Goal: Information Seeking & Learning: Learn about a topic

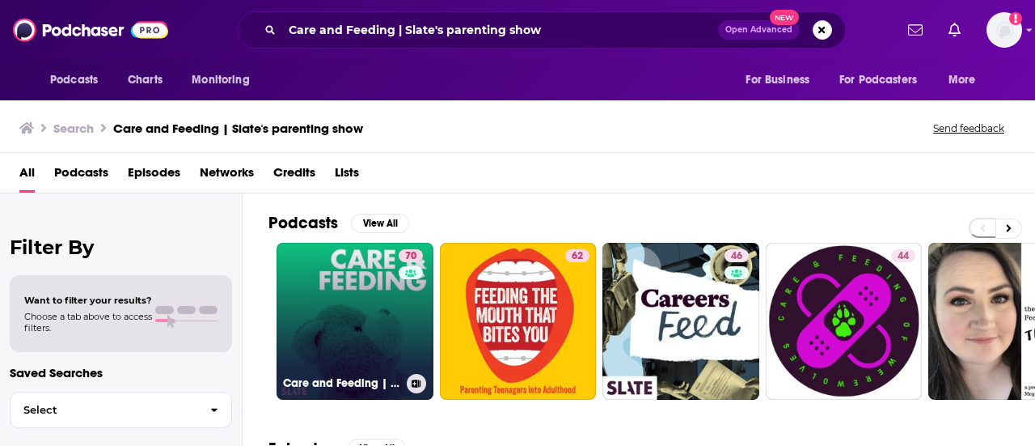
click at [385, 345] on link "70 Care and Feeding | Slate's parenting show" at bounding box center [355, 321] width 157 height 157
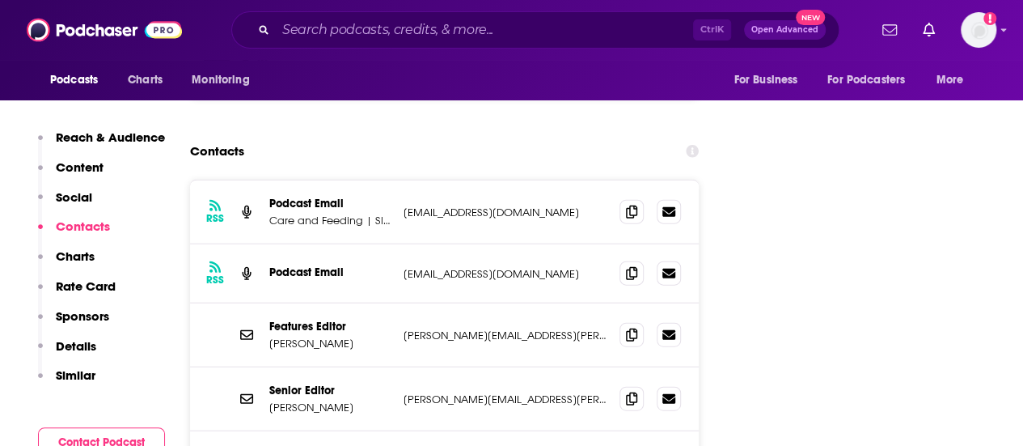
scroll to position [1777, 0]
click at [628, 205] on icon at bounding box center [631, 211] width 11 height 13
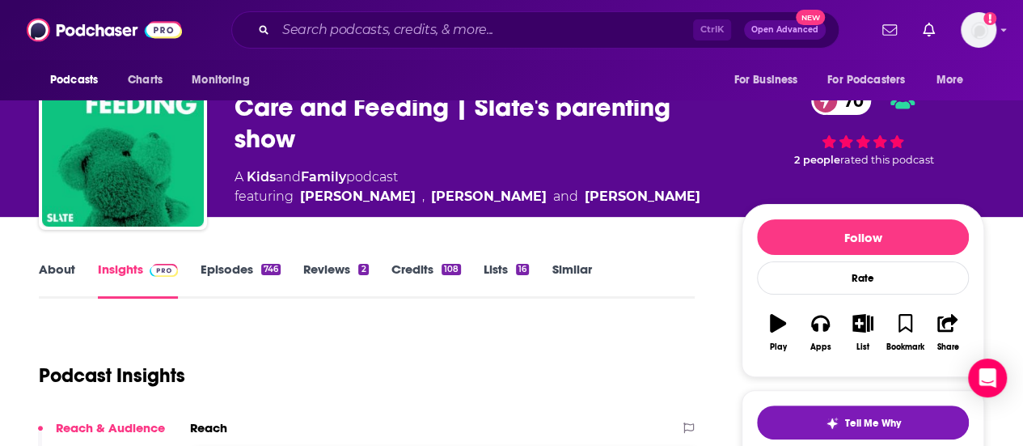
scroll to position [0, 0]
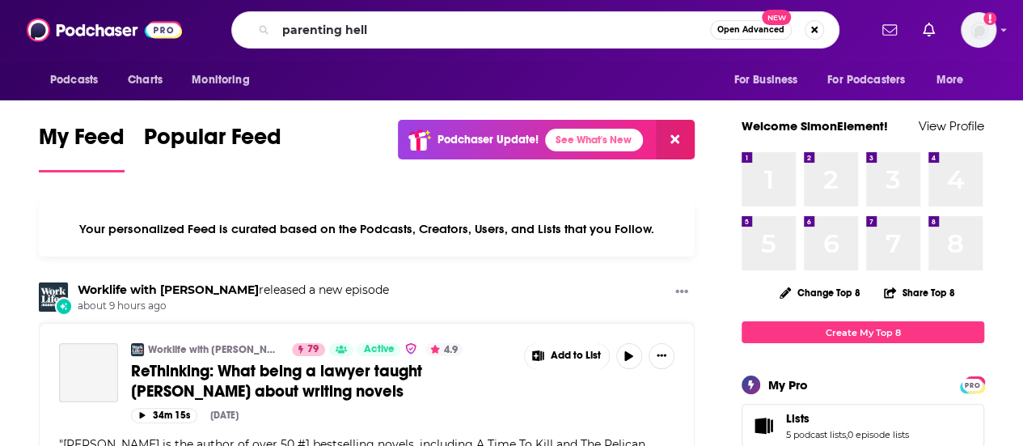
type input "parenting hell"
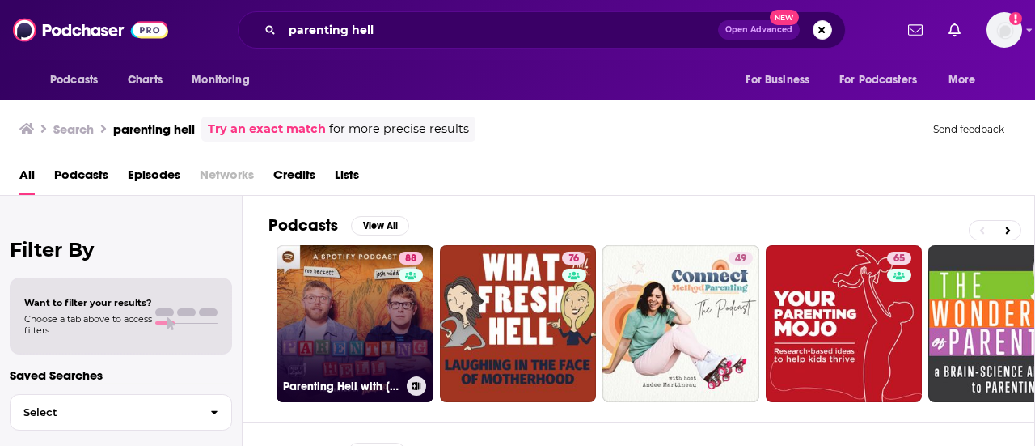
click at [346, 315] on link "88 Parenting Hell with Rob Beckett and Josh Widdicombe" at bounding box center [355, 323] width 157 height 157
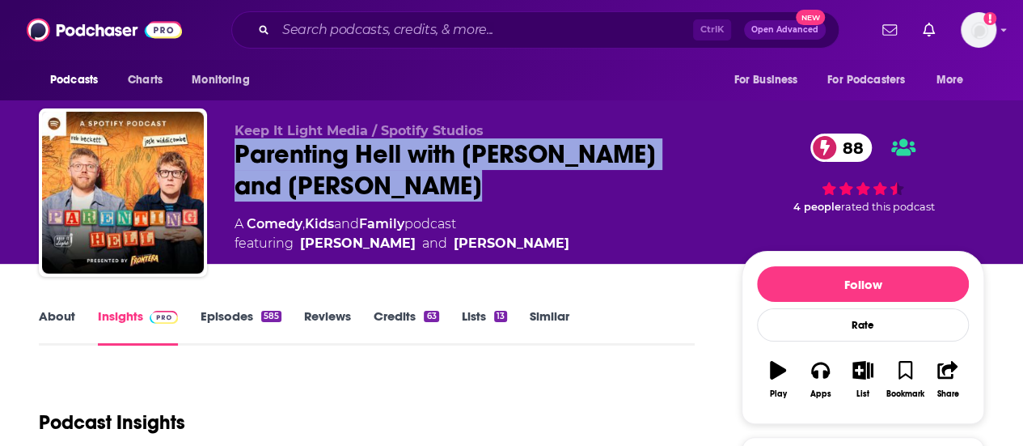
drag, startPoint x: 456, startPoint y: 185, endPoint x: 232, endPoint y: 149, distance: 227.0
click at [232, 149] on div "Keep It Light Media / Spotify Studios Parenting Hell with Rob Beckett and Josh …" at bounding box center [512, 195] width 946 height 175
copy h2 "Parenting Hell with Rob Beckett and Josh Widdicombe"
click at [328, 205] on div "Keep It Light Media / Spotify Studios Parenting Hell with Rob Beckett and Josh …" at bounding box center [475, 188] width 481 height 130
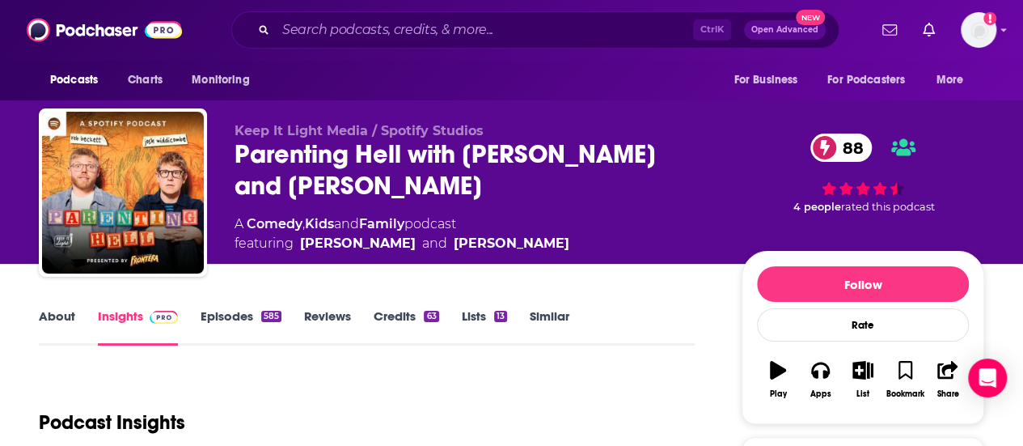
click at [375, 163] on div "Parenting Hell with Rob Beckett and Josh Widdicombe 88" at bounding box center [475, 169] width 481 height 63
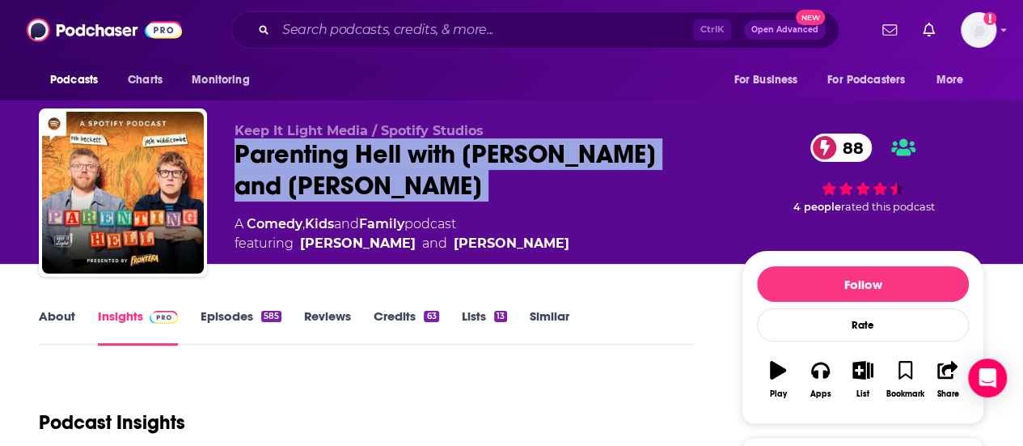
click at [375, 163] on div "Parenting Hell with Rob Beckett and Josh Widdicombe 88" at bounding box center [475, 169] width 481 height 63
copy div "Parenting Hell with Rob Beckett and Josh Widdicombe 88"
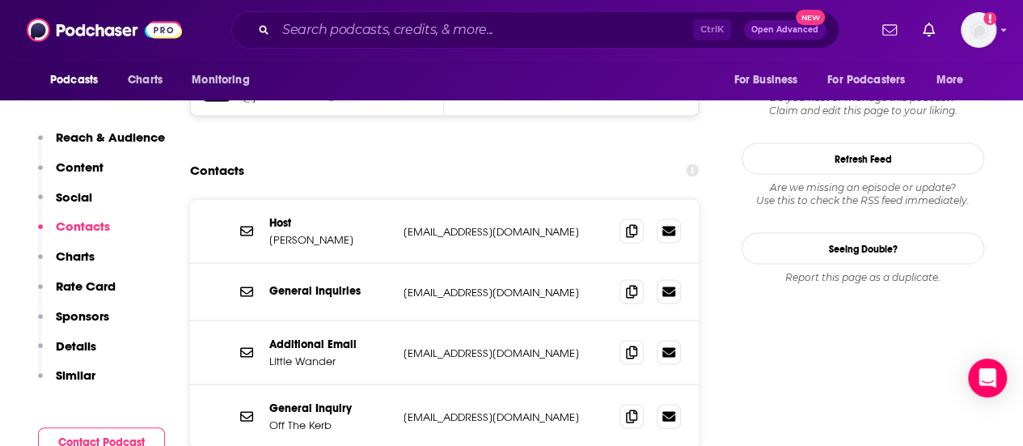
scroll to position [1502, 0]
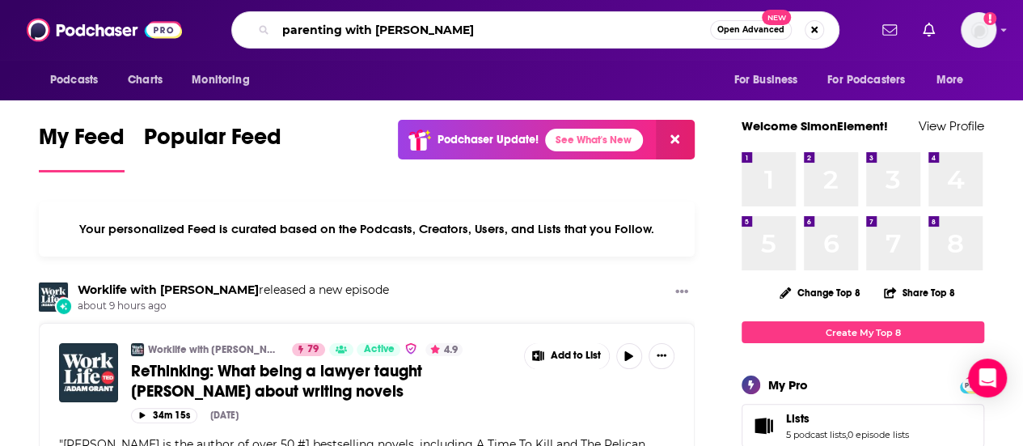
type input "parenting with [PERSON_NAME]"
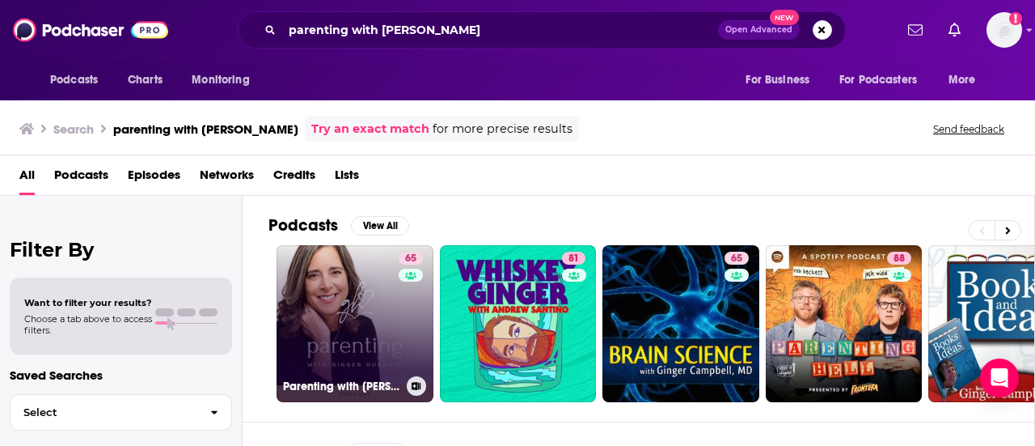
click at [325, 316] on link "65 Parenting with [PERSON_NAME]" at bounding box center [355, 323] width 157 height 157
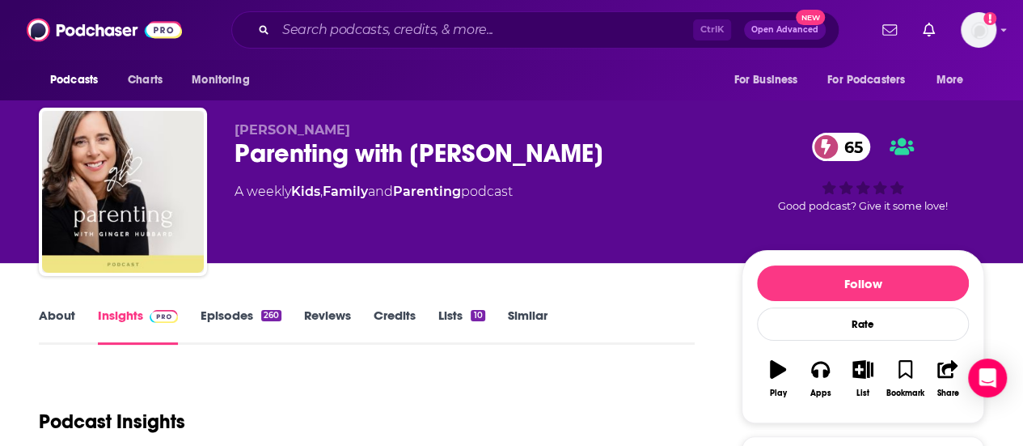
scroll to position [2, 0]
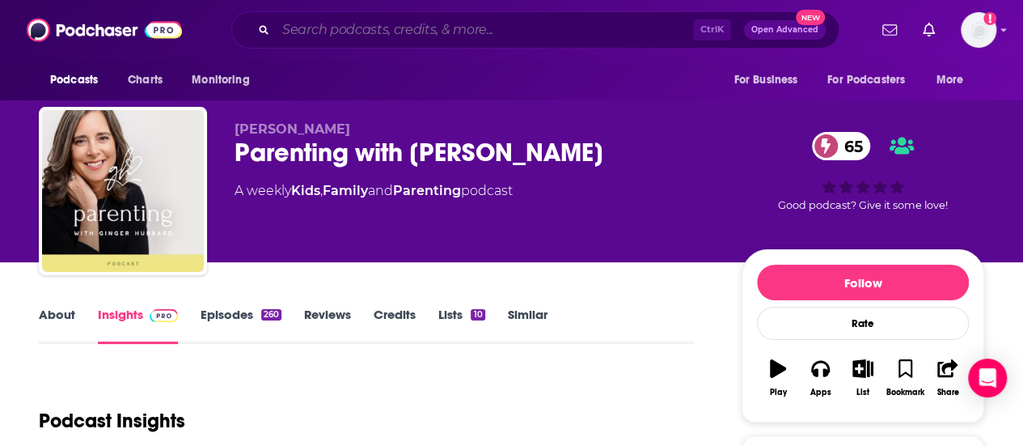
click at [378, 33] on input "Search podcasts, credits, & more..." at bounding box center [484, 30] width 417 height 26
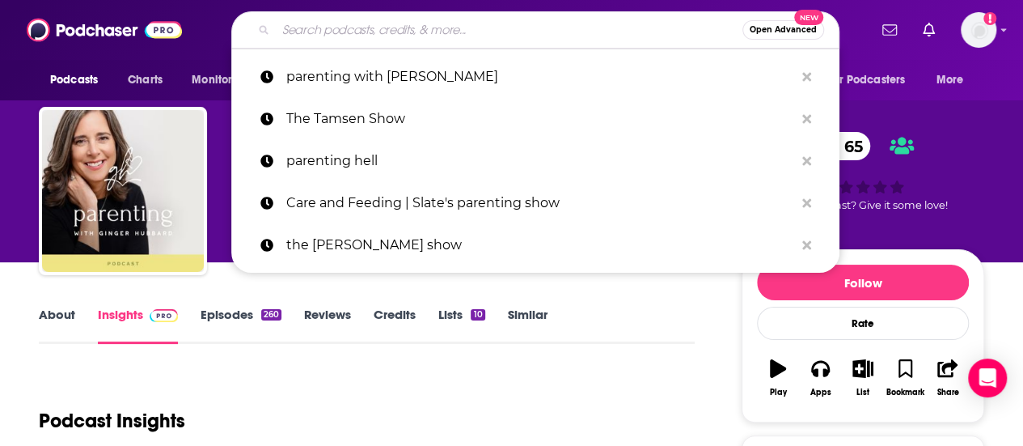
paste input "Good Hang with [PERSON_NAME]"
type input "Good Hang with [PERSON_NAME]"
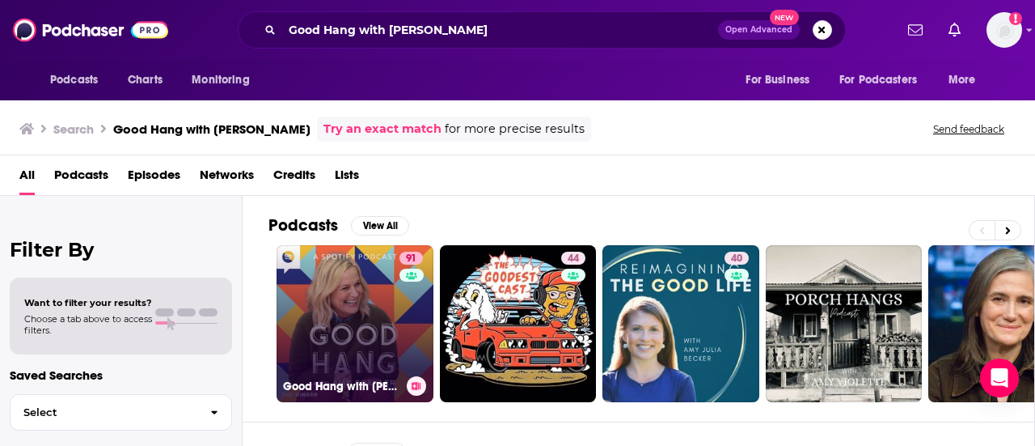
click at [334, 307] on link "91 Good Hang with [PERSON_NAME]" at bounding box center [355, 323] width 157 height 157
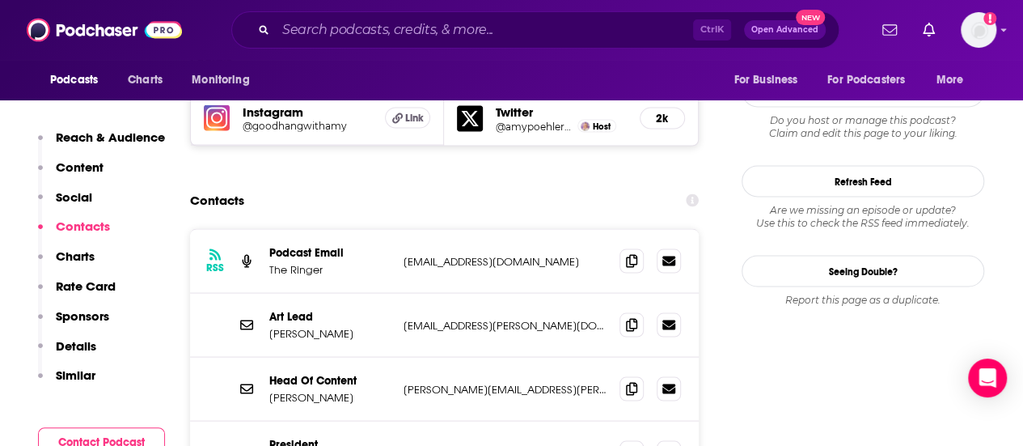
scroll to position [1440, 0]
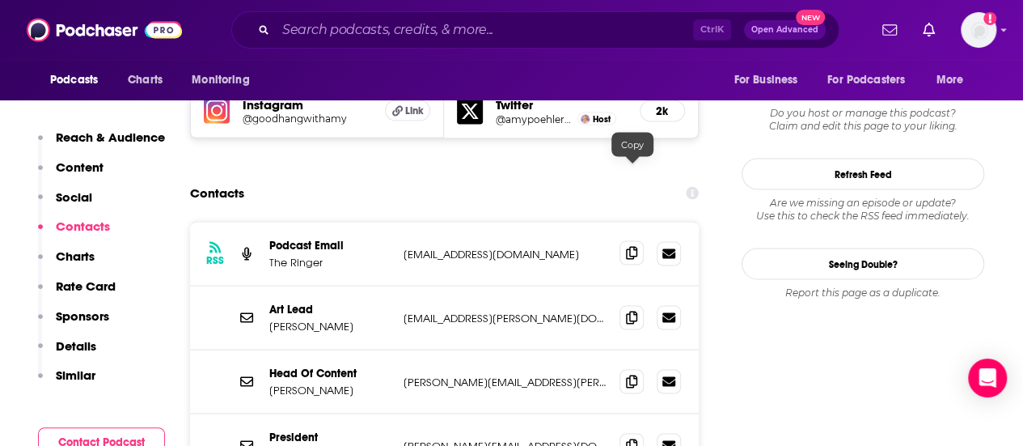
click at [633, 246] on icon at bounding box center [631, 252] width 11 height 13
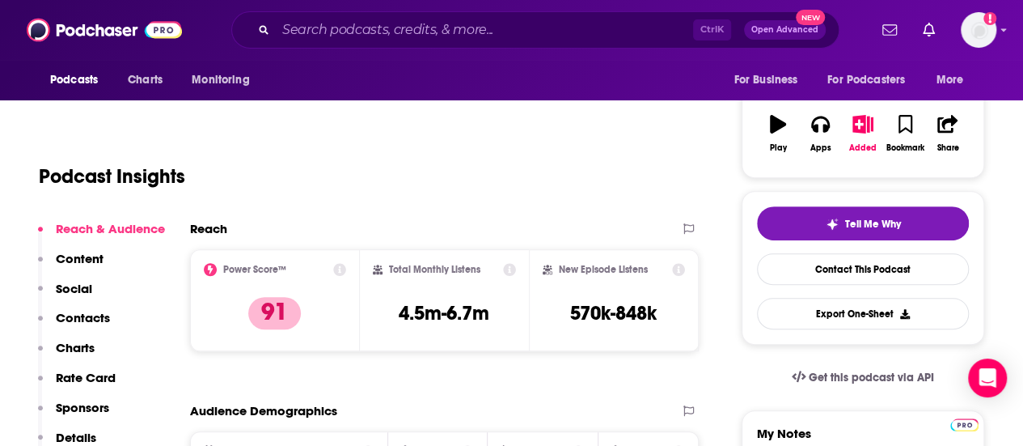
scroll to position [0, 0]
